Goal: Navigation & Orientation: Understand site structure

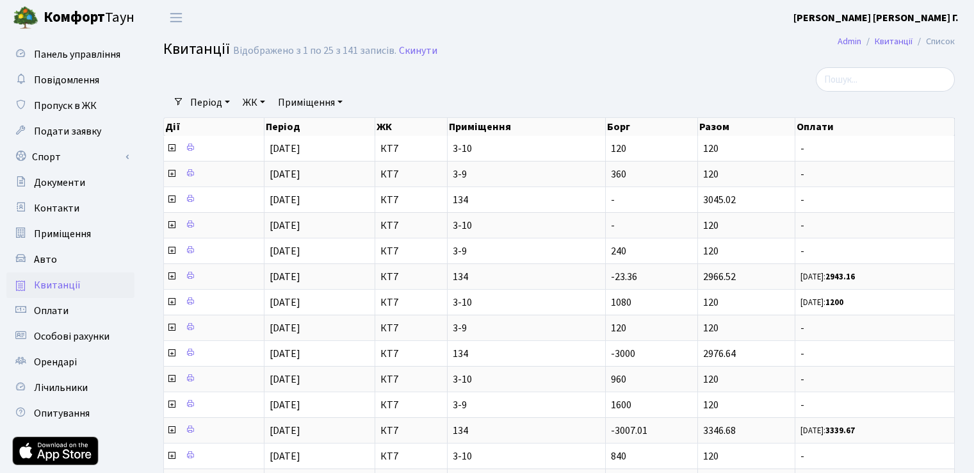
select select "25"
click at [64, 49] on span "Панель управління" at bounding box center [77, 54] width 86 height 14
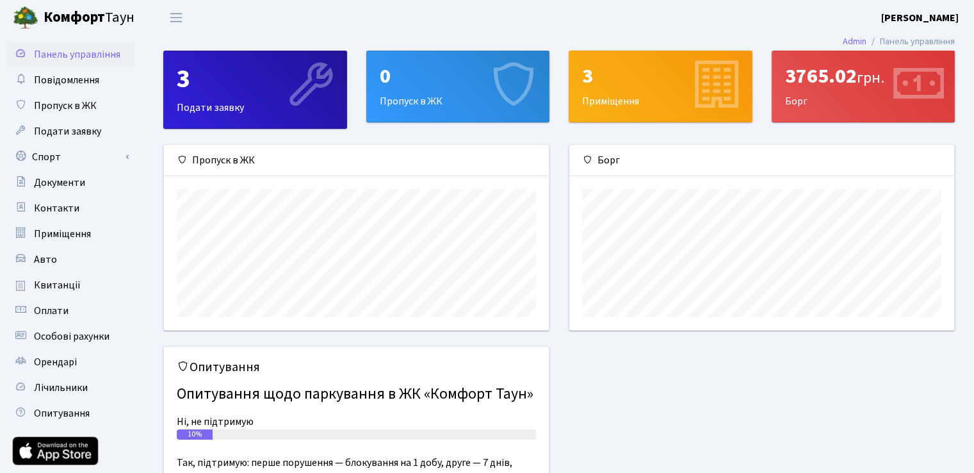
scroll to position [184, 384]
click at [822, 74] on div "3765.02 грн." at bounding box center [863, 76] width 157 height 24
click at [872, 65] on div "3765.02 грн." at bounding box center [863, 76] width 157 height 24
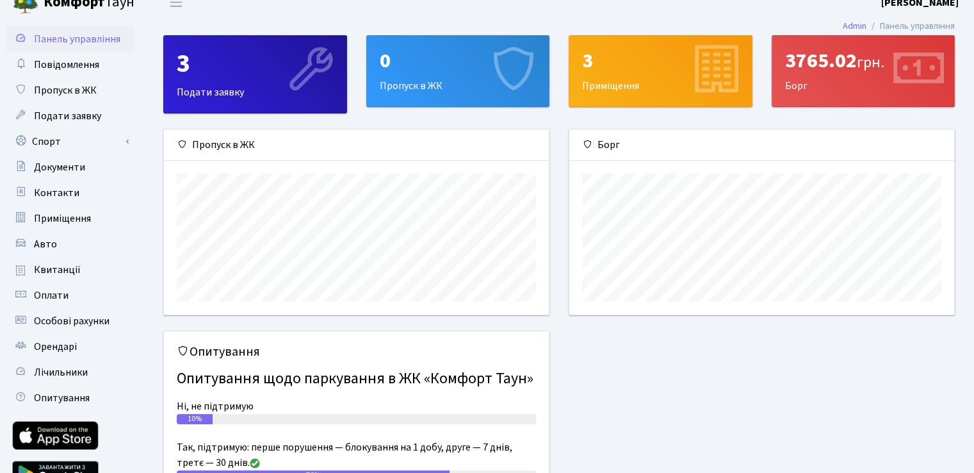
scroll to position [0, 0]
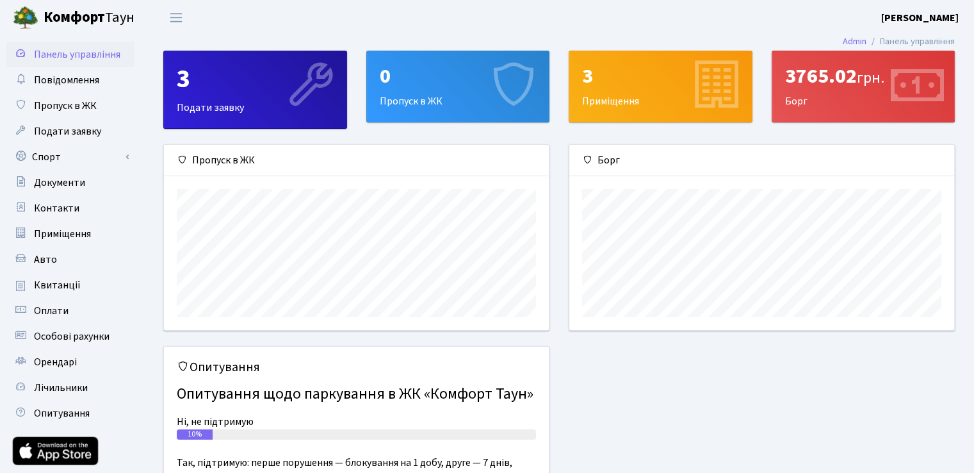
click at [810, 88] on div "3765.02 грн." at bounding box center [863, 76] width 157 height 24
click at [44, 282] on span "Квитанції" at bounding box center [57, 285] width 47 height 14
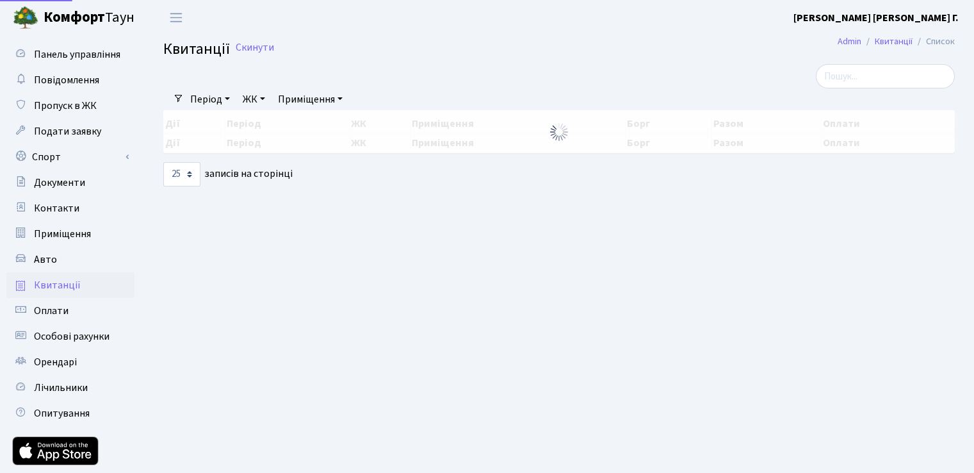
select select "25"
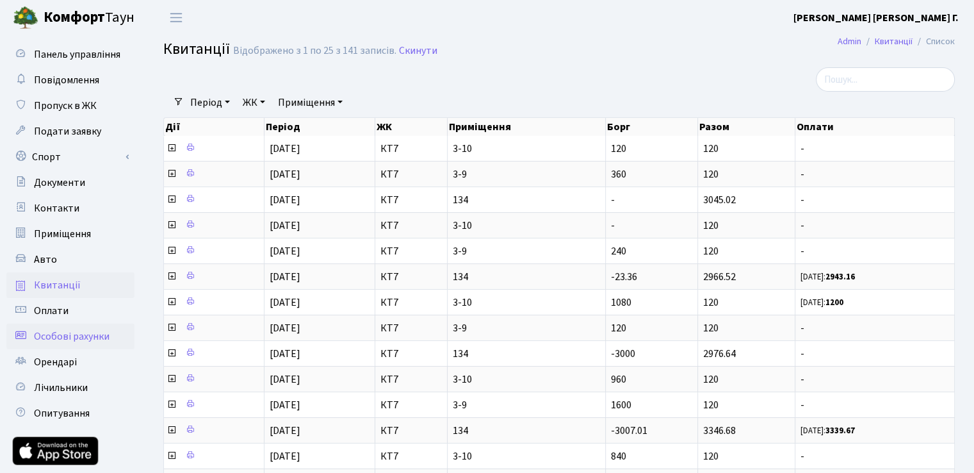
click at [47, 334] on span "Особові рахунки" at bounding box center [72, 336] width 76 height 14
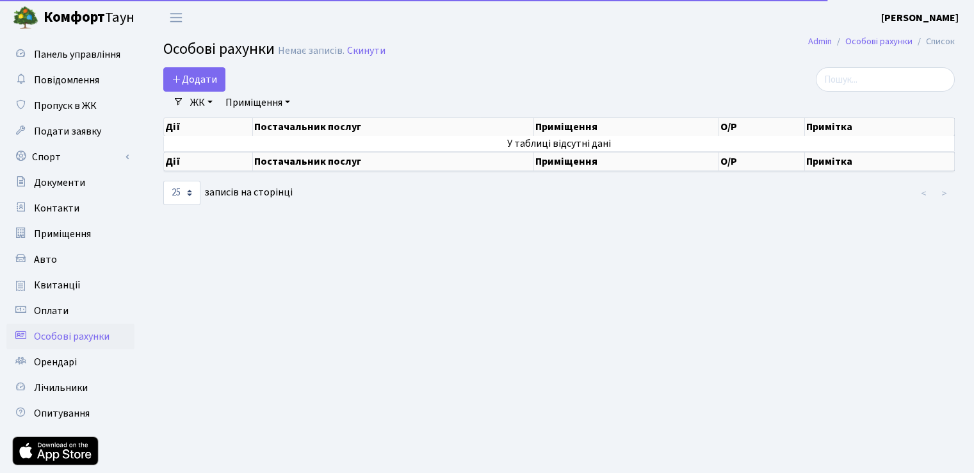
select select "25"
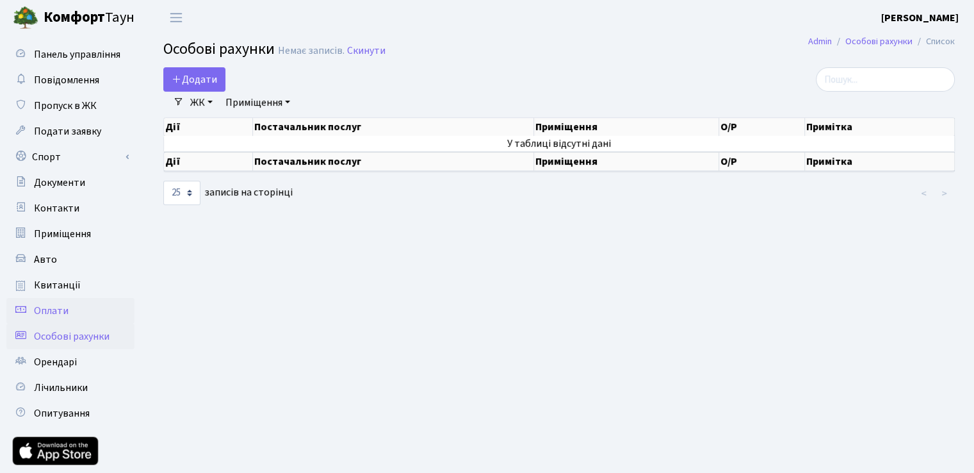
click at [59, 310] on span "Оплати" at bounding box center [51, 311] width 35 height 14
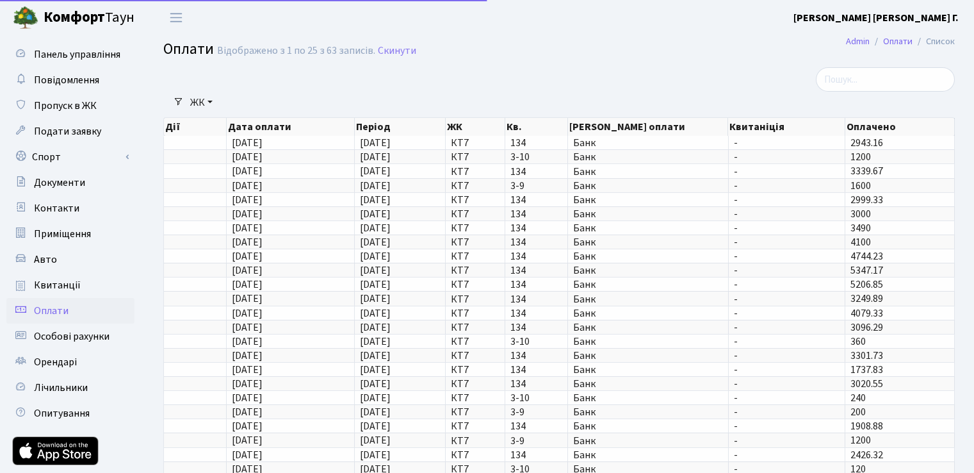
select select "25"
click at [72, 52] on span "Панель управління" at bounding box center [77, 54] width 86 height 14
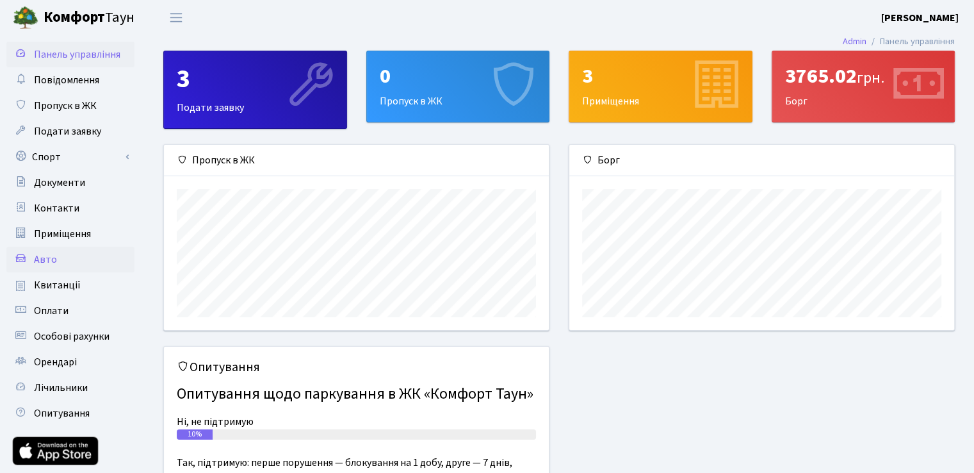
click at [38, 256] on span "Авто" at bounding box center [45, 259] width 23 height 14
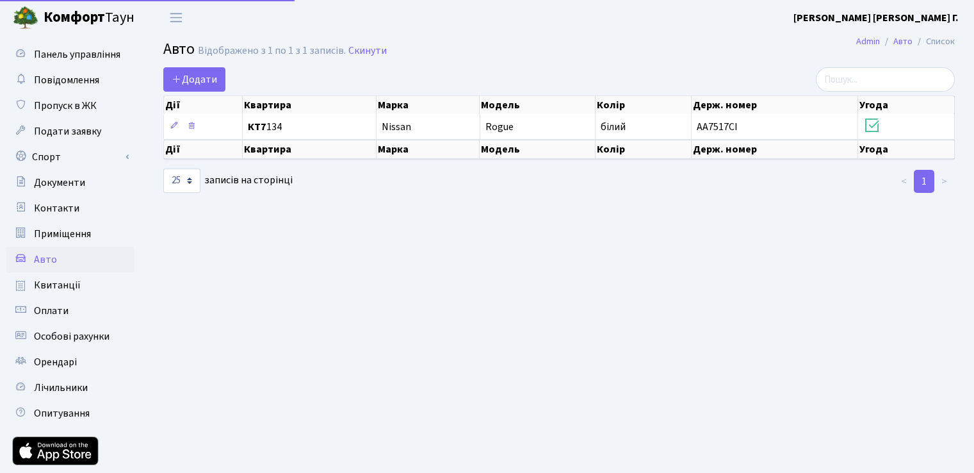
select select "25"
click at [58, 229] on span "Приміщення" at bounding box center [62, 234] width 57 height 14
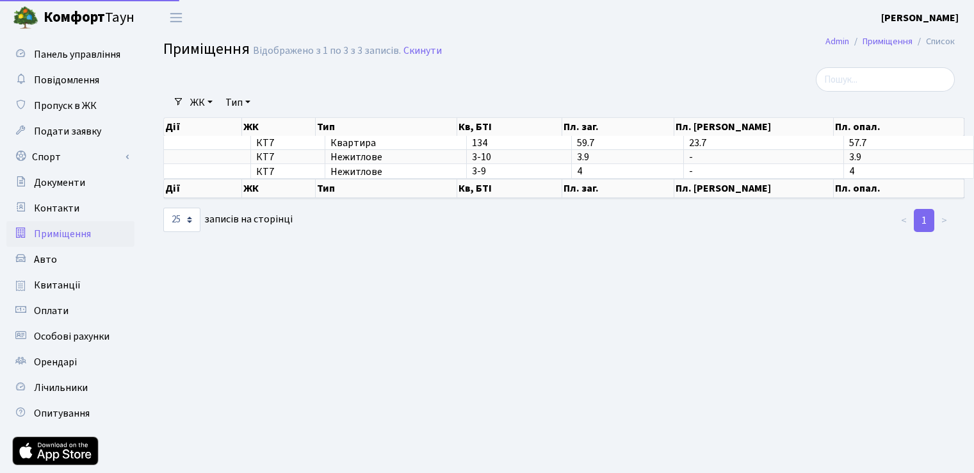
select select "25"
